Goal: Ask a question

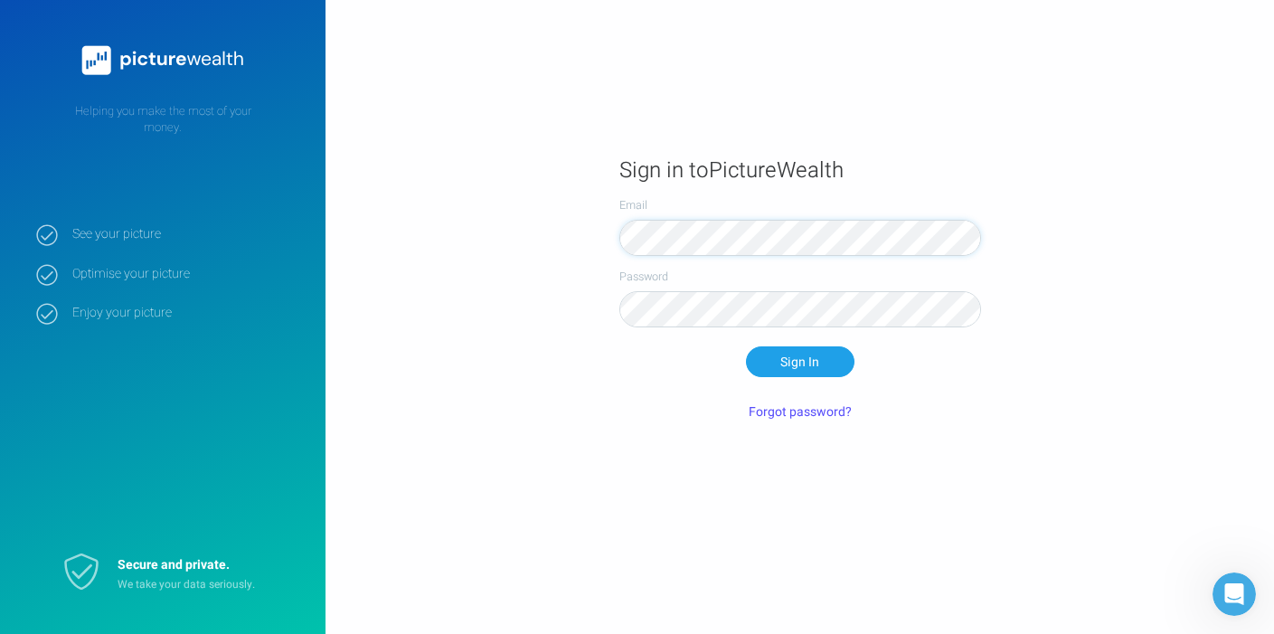
click at [894, 365] on div "Sign In" at bounding box center [800, 361] width 362 height 31
click at [816, 409] on button "Forgot password?" at bounding box center [799, 411] width 125 height 31
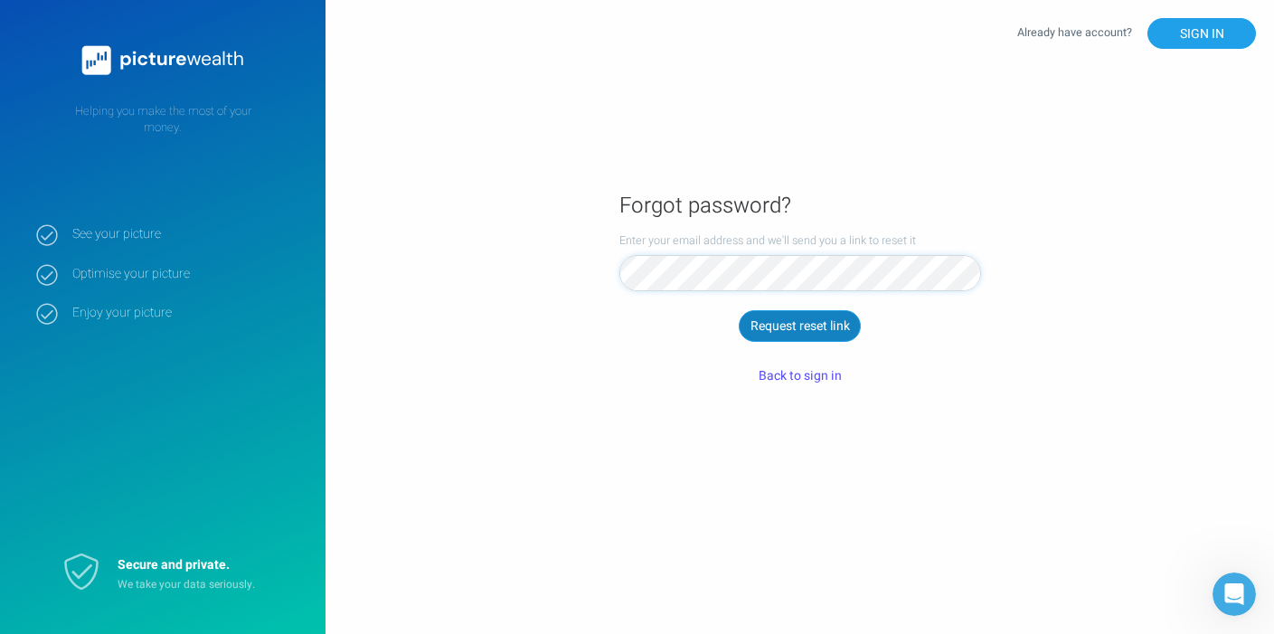
click at [814, 325] on button "Request reset link" at bounding box center [798, 325] width 121 height 31
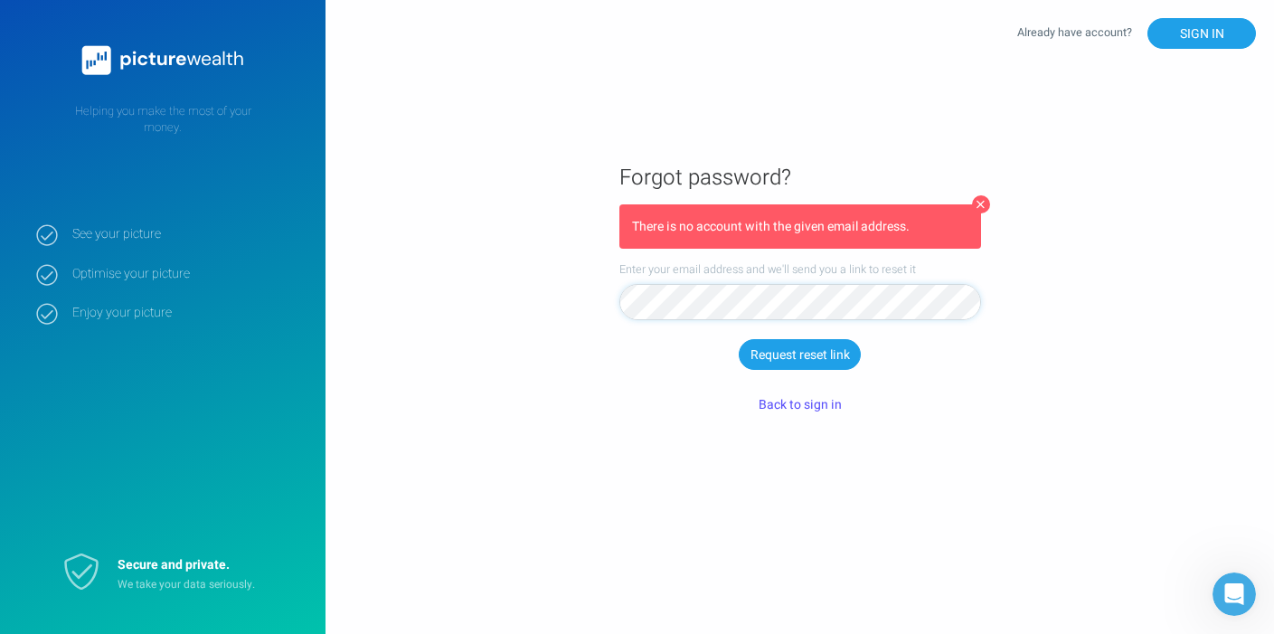
click at [937, 368] on div "Request reset link" at bounding box center [800, 354] width 362 height 31
click at [509, 394] on main "Forgot password? There is no account with the given email address. Enter your e…" at bounding box center [799, 317] width 948 height 358
click at [812, 404] on button "Back to sign in" at bounding box center [800, 404] width 108 height 31
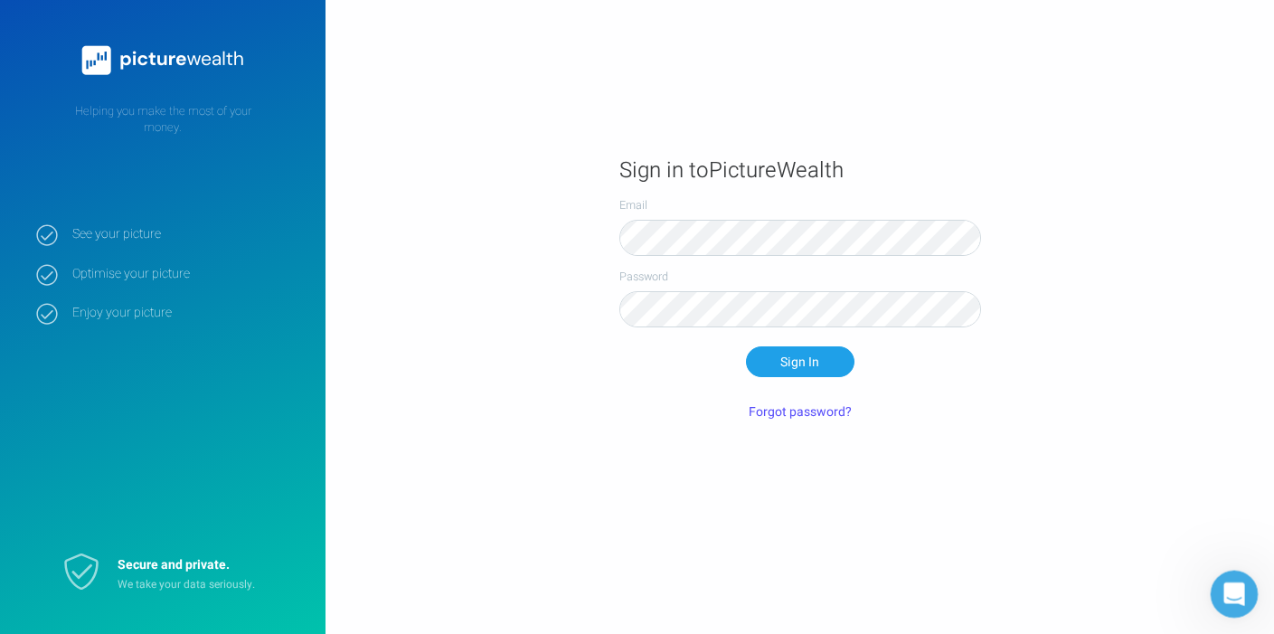
click at [1228, 587] on icon "Open Intercom Messenger" at bounding box center [1232, 592] width 30 height 30
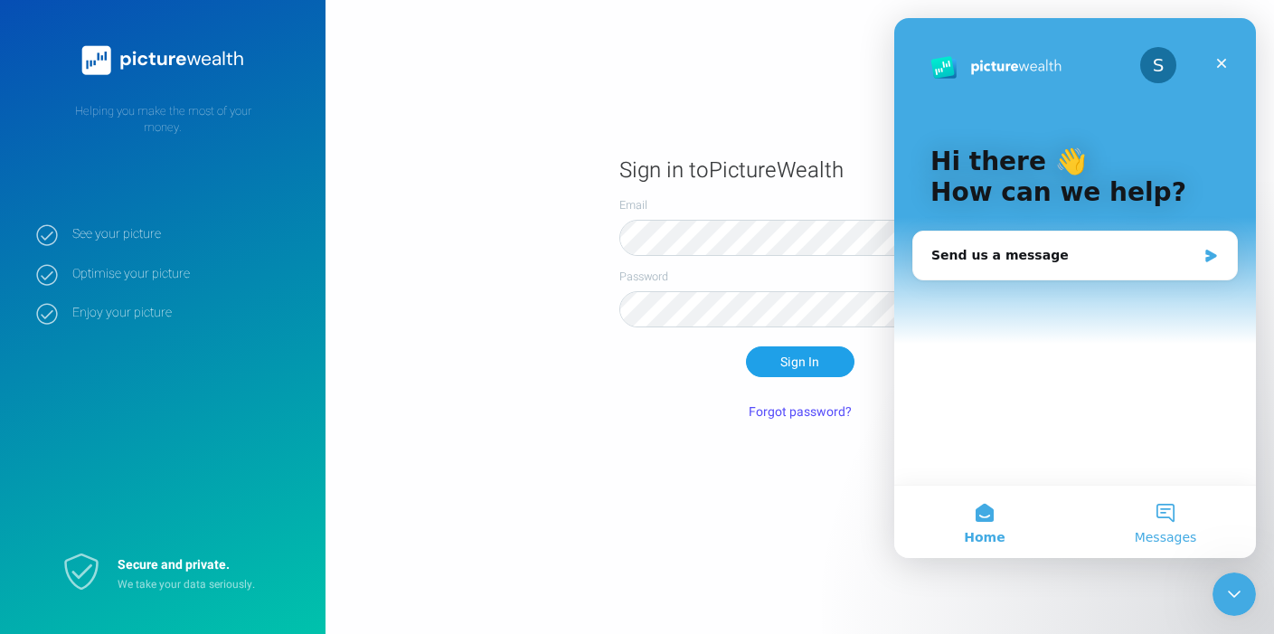
click at [1173, 516] on button "Messages" at bounding box center [1165, 521] width 181 height 72
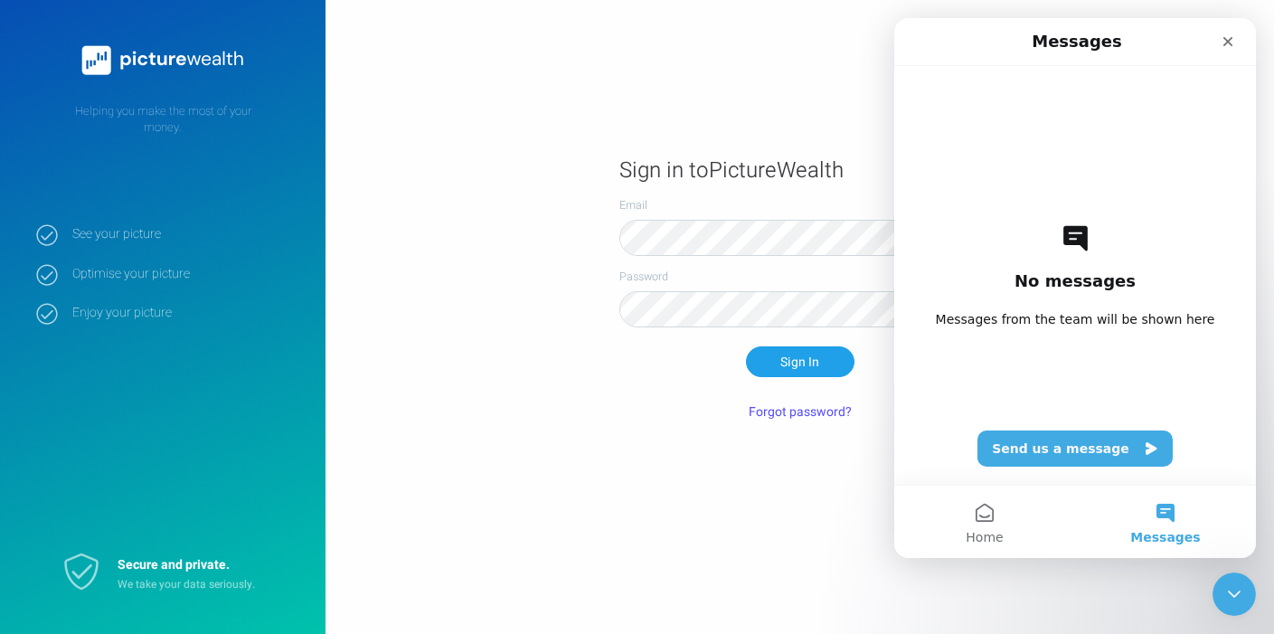
click at [1021, 369] on div "No messages Messages from the team will be shown here Send us a message" at bounding box center [1075, 275] width 298 height 419
click at [1086, 446] on button "Send us a message" at bounding box center [1074, 448] width 195 height 36
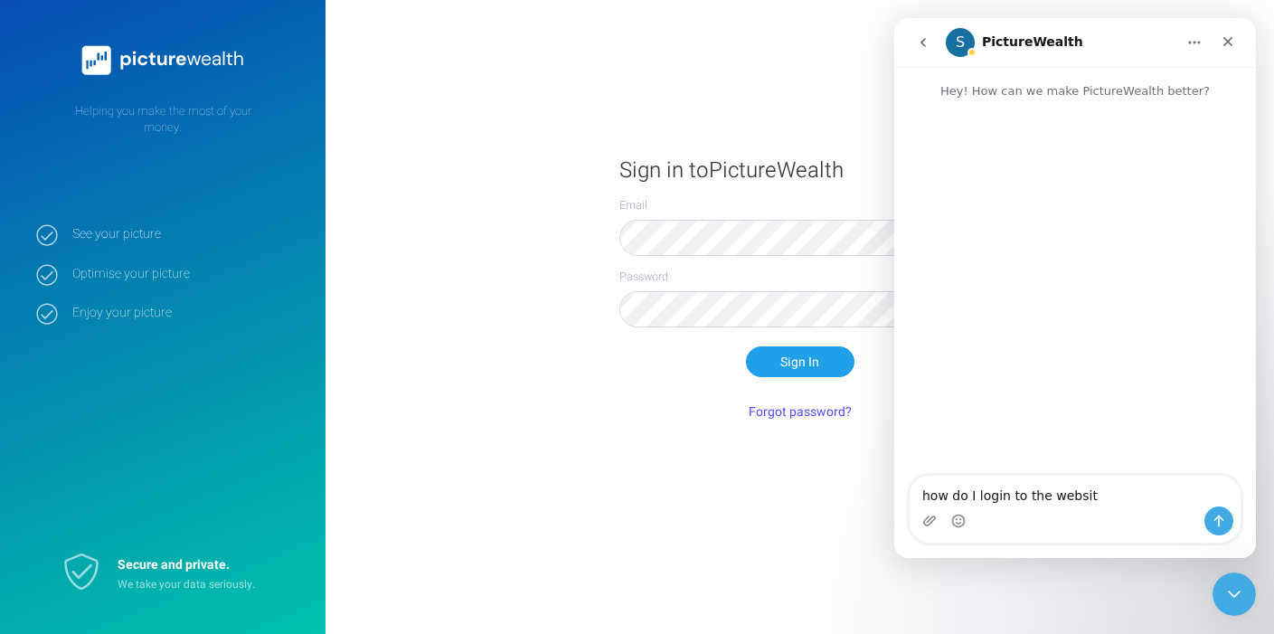
type textarea "how do I login to the website"
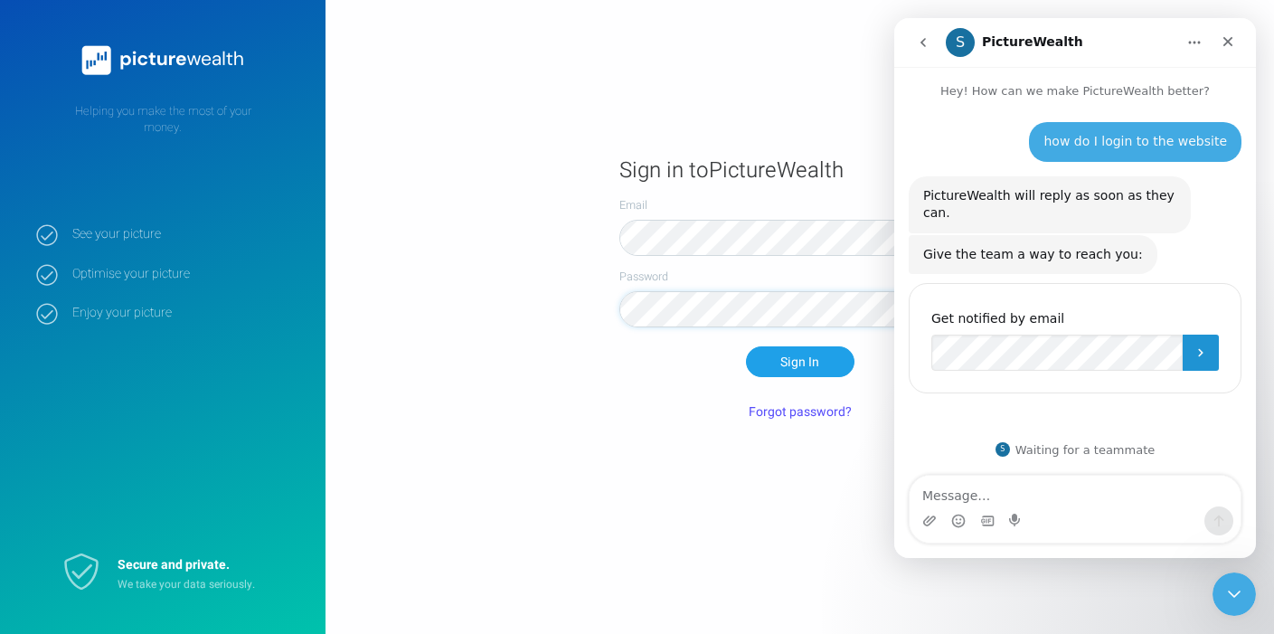
click at [1197, 354] on icon "Submit" at bounding box center [1200, 352] width 14 height 14
click at [817, 189] on div "Sign in to PictureWealth Email Password Sign In Forgot password?" at bounding box center [800, 323] width 362 height 334
click at [54, 236] on icon at bounding box center [47, 235] width 22 height 22
click at [1224, 39] on icon "Close" at bounding box center [1228, 42] width 10 height 10
